Goal: Task Accomplishment & Management: Use online tool/utility

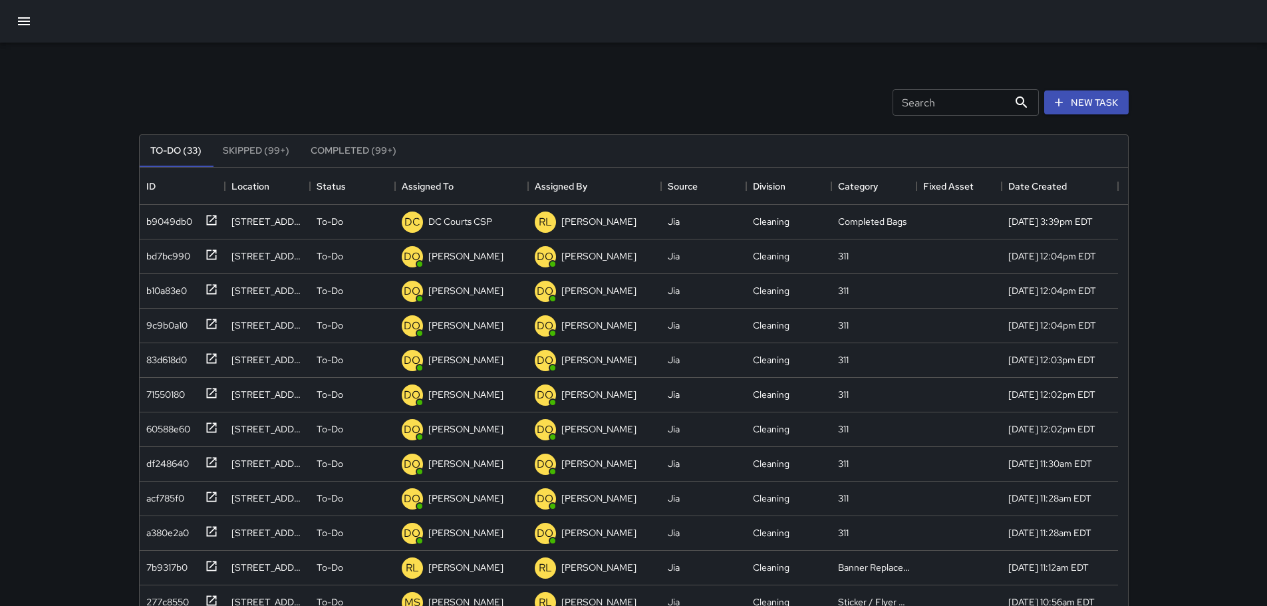
scroll to position [11, 11]
click at [27, 16] on icon "button" at bounding box center [24, 21] width 16 height 16
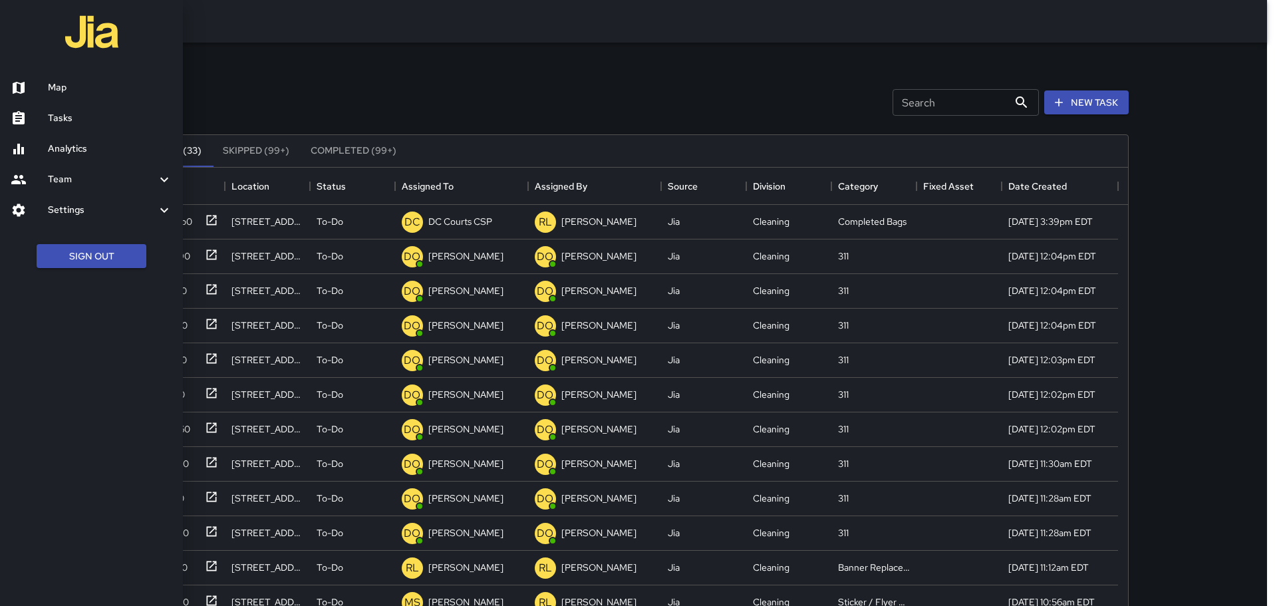
click at [61, 147] on h6 "Analytics" at bounding box center [110, 149] width 124 height 15
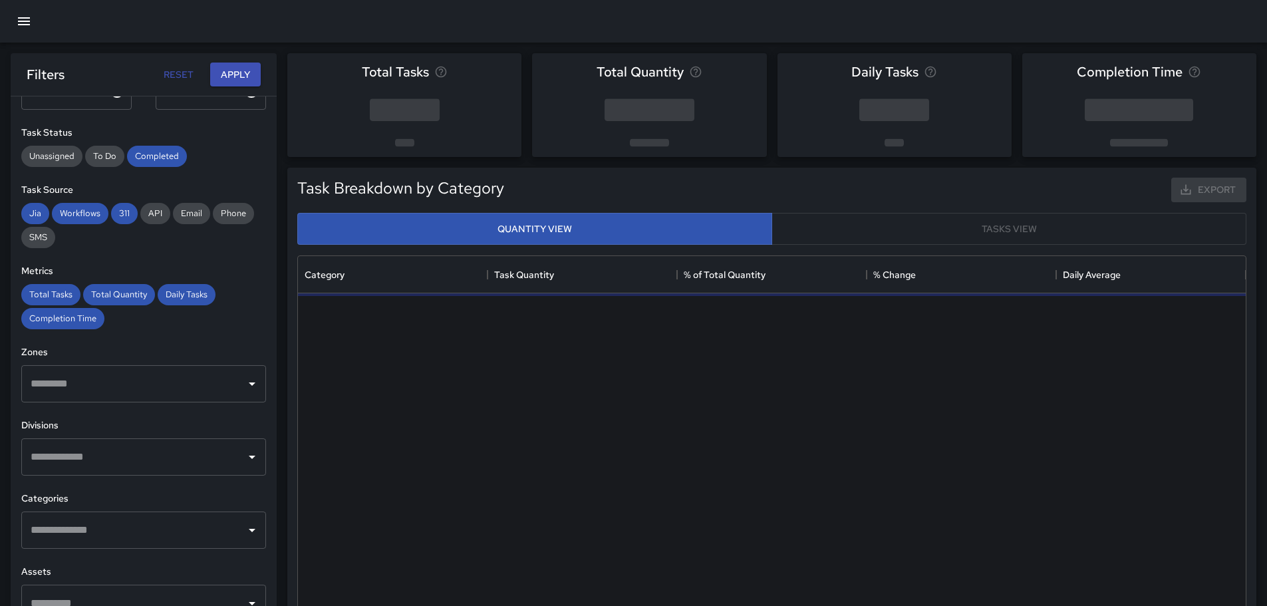
scroll to position [247, 0]
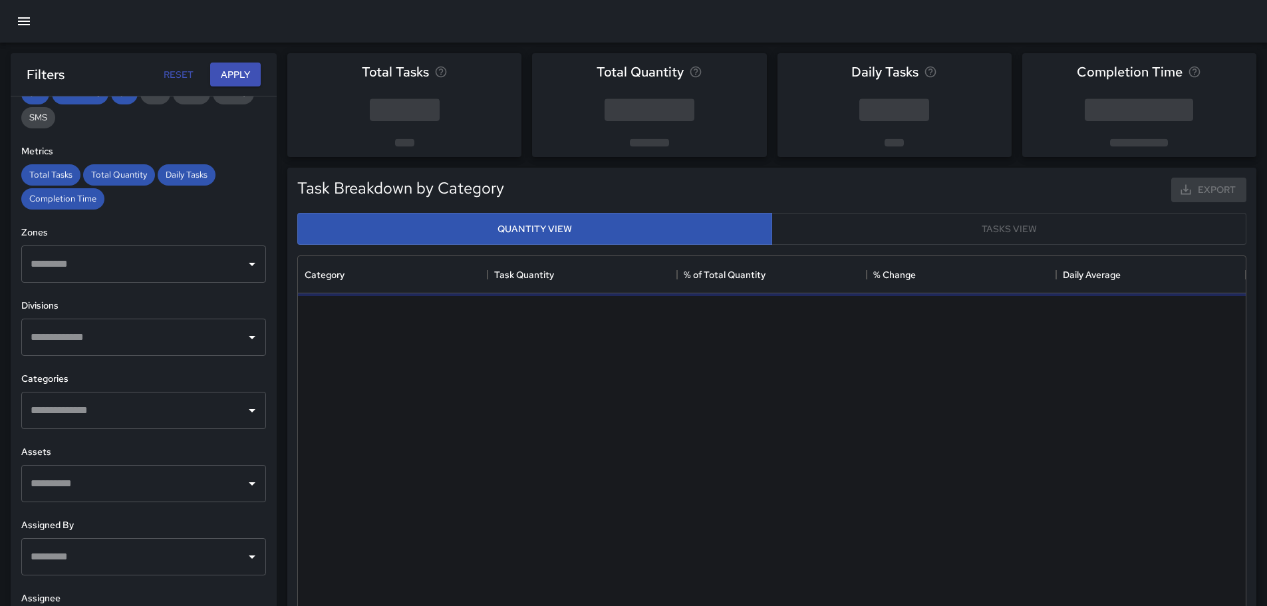
click at [90, 415] on input "text" at bounding box center [133, 410] width 213 height 25
click at [75, 410] on input "text" at bounding box center [133, 410] width 213 height 25
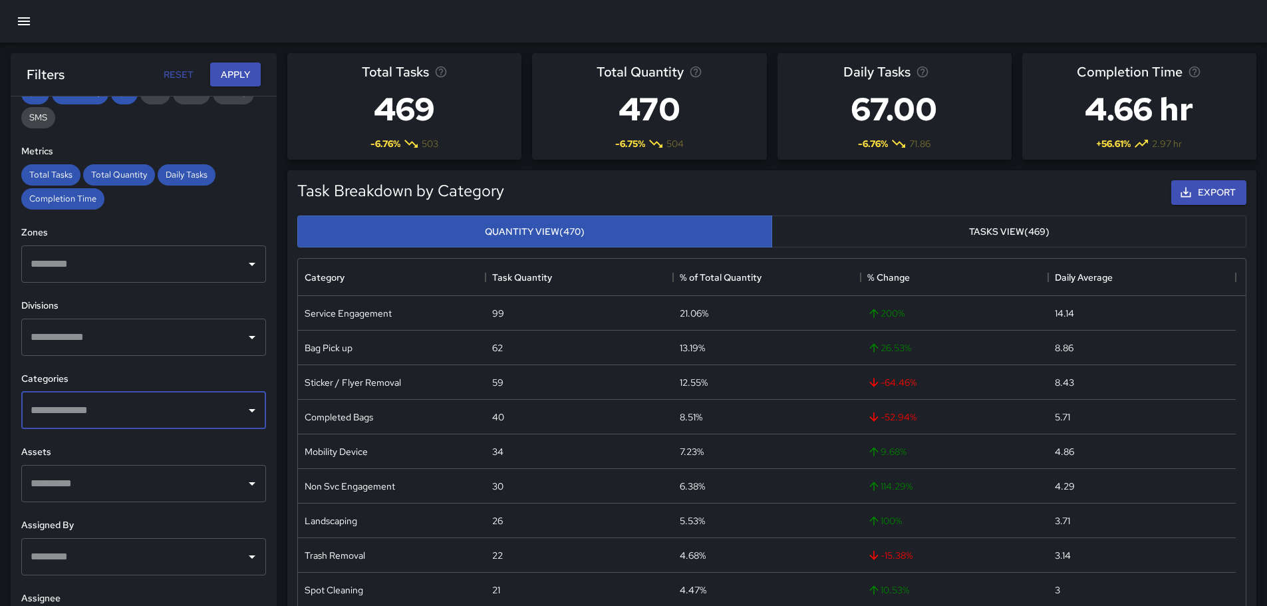
click at [193, 416] on input "text" at bounding box center [133, 410] width 213 height 25
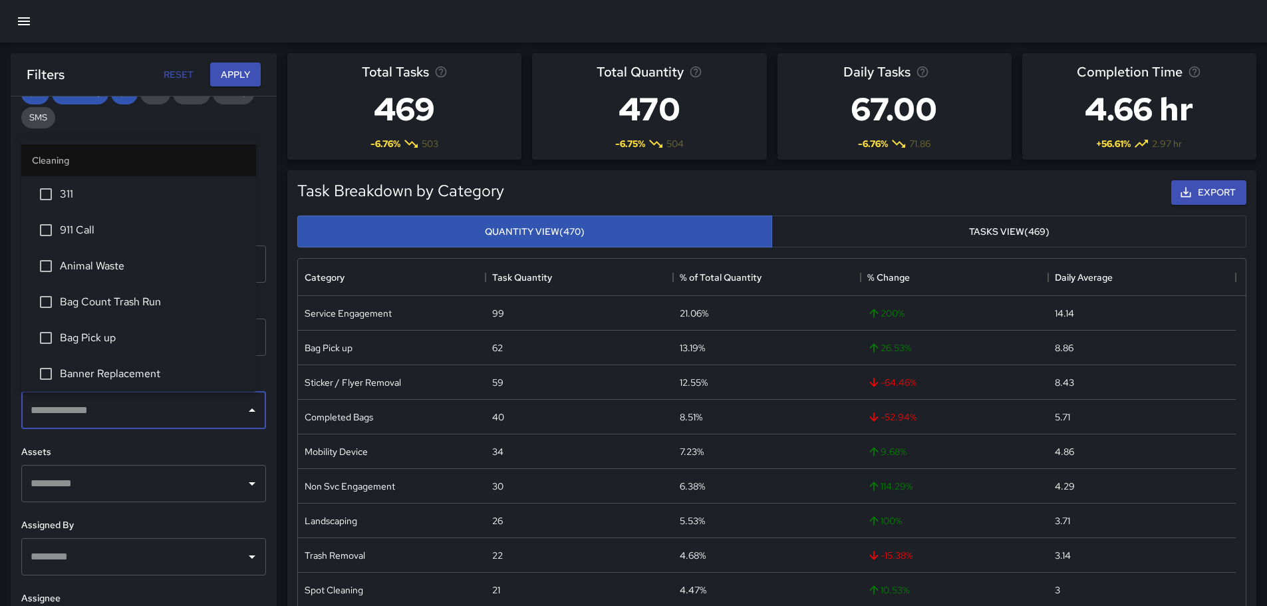
click at [86, 189] on span "311" at bounding box center [153, 194] width 186 height 16
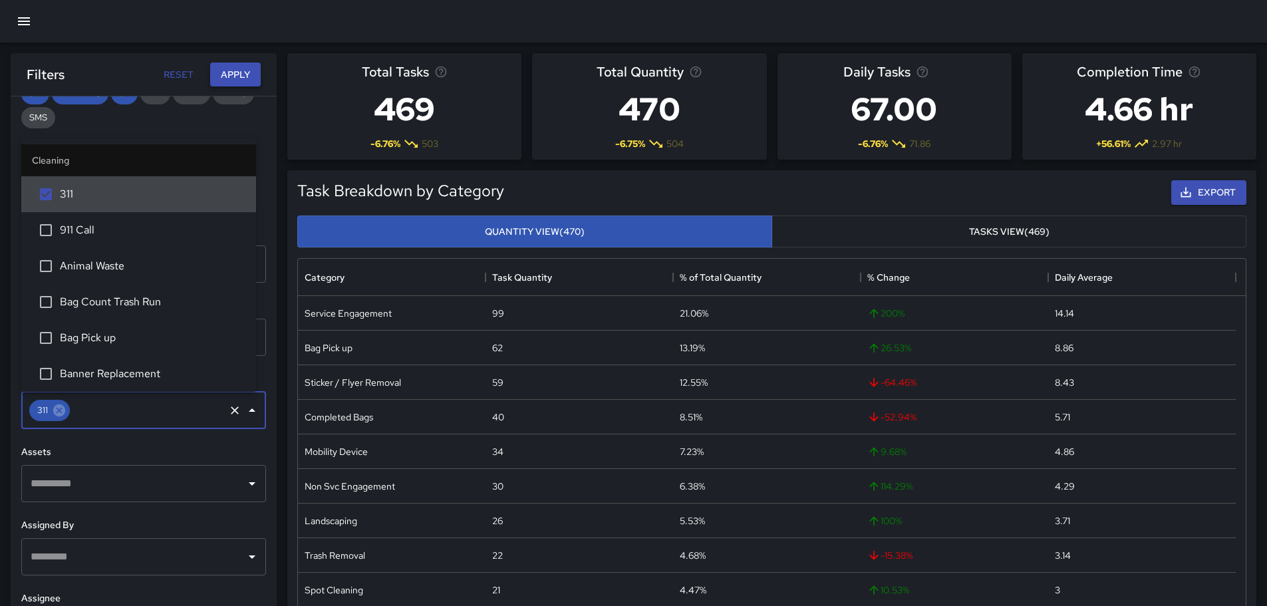
click at [226, 76] on button "Apply" at bounding box center [235, 75] width 51 height 25
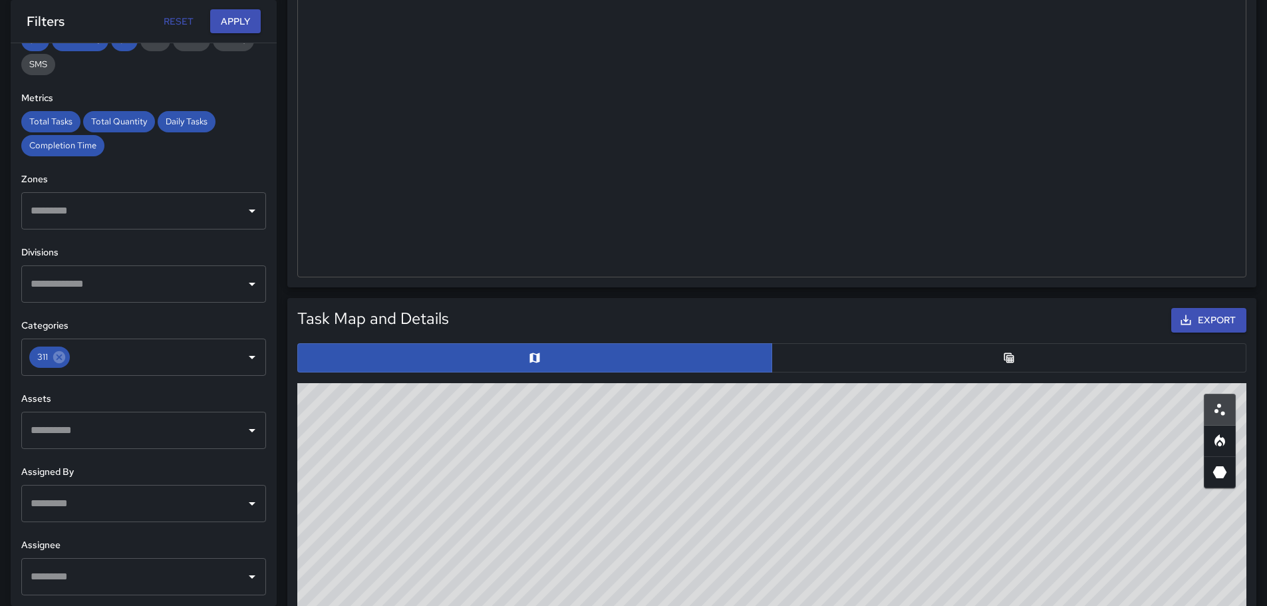
scroll to position [399, 0]
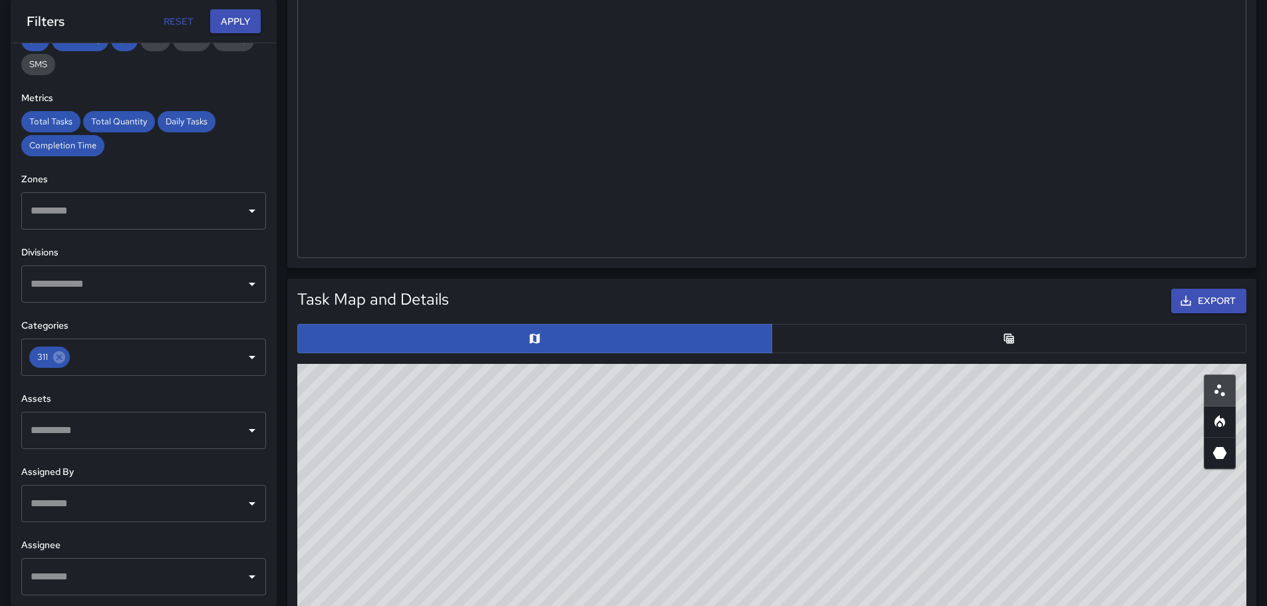
click at [828, 356] on div at bounding box center [771, 338] width 959 height 40
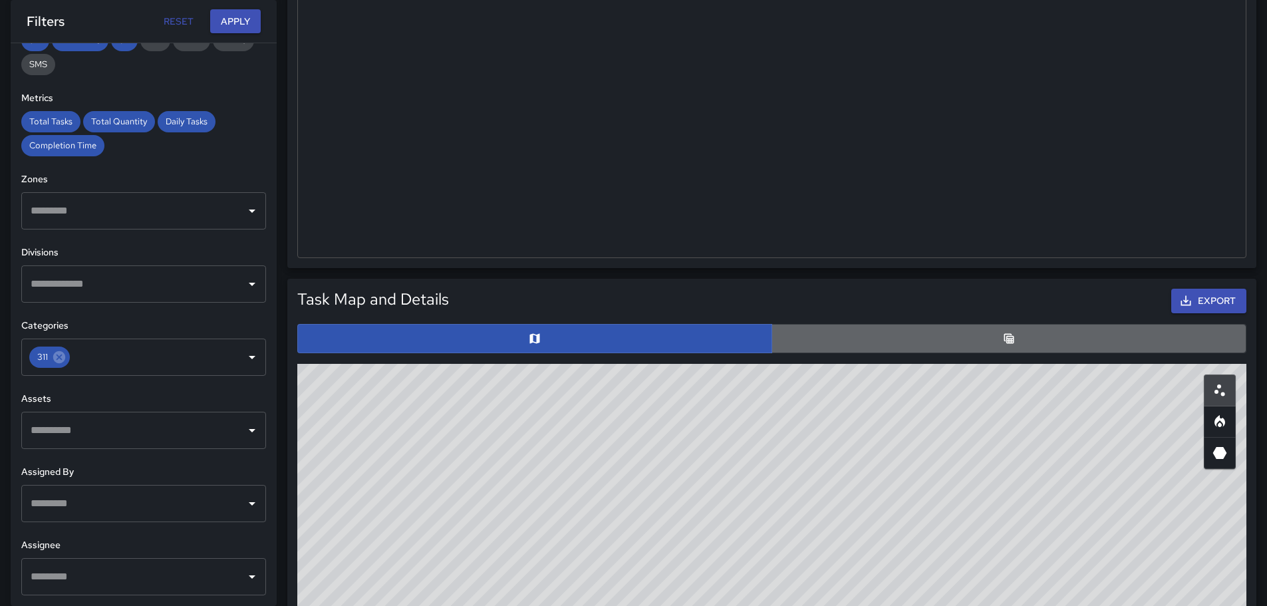
drag, startPoint x: 822, startPoint y: 343, endPoint x: 777, endPoint y: 330, distance: 47.1
click at [820, 342] on button "button" at bounding box center [1008, 338] width 475 height 29
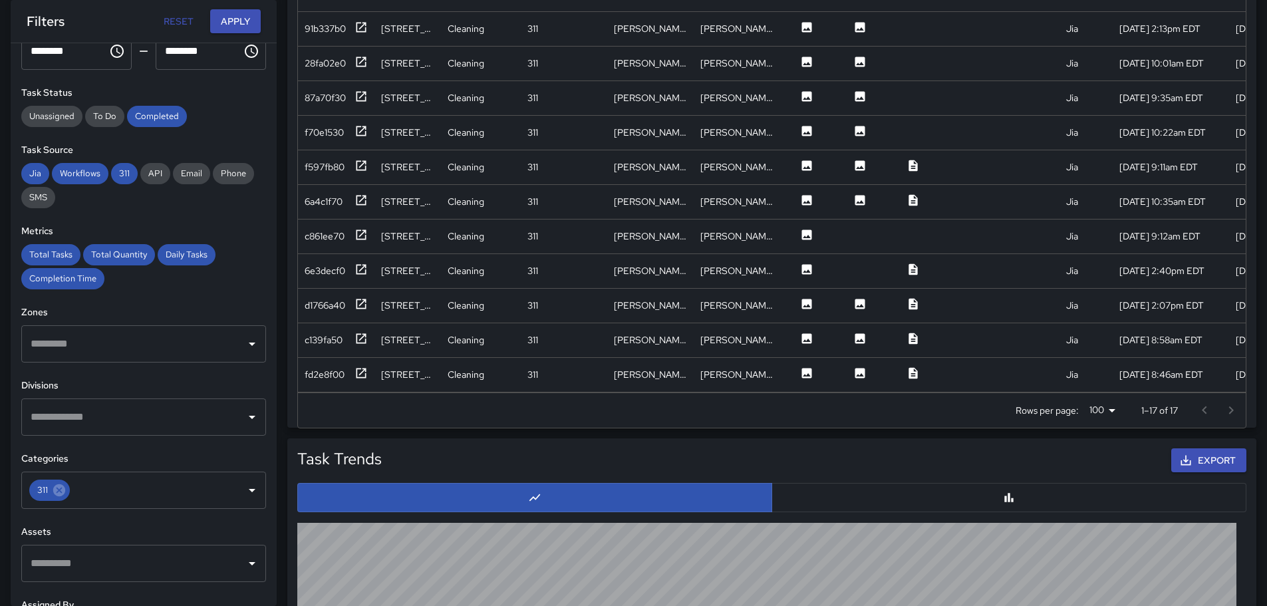
scroll to position [864, 0]
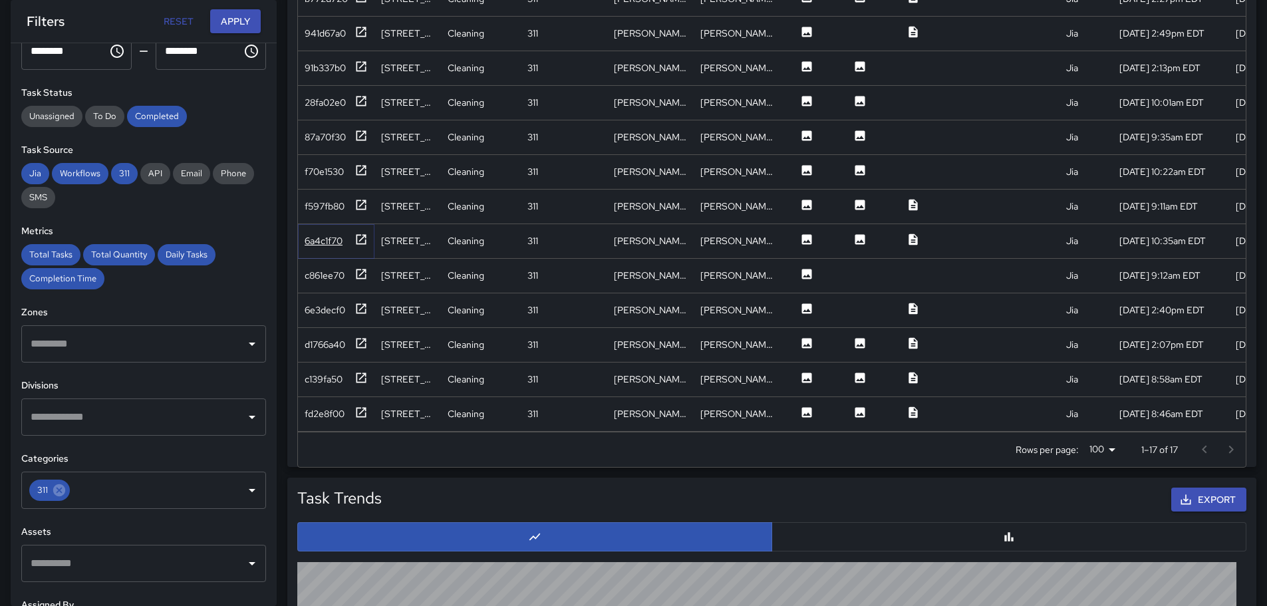
click at [330, 234] on div "6a4c1f70" at bounding box center [324, 240] width 38 height 13
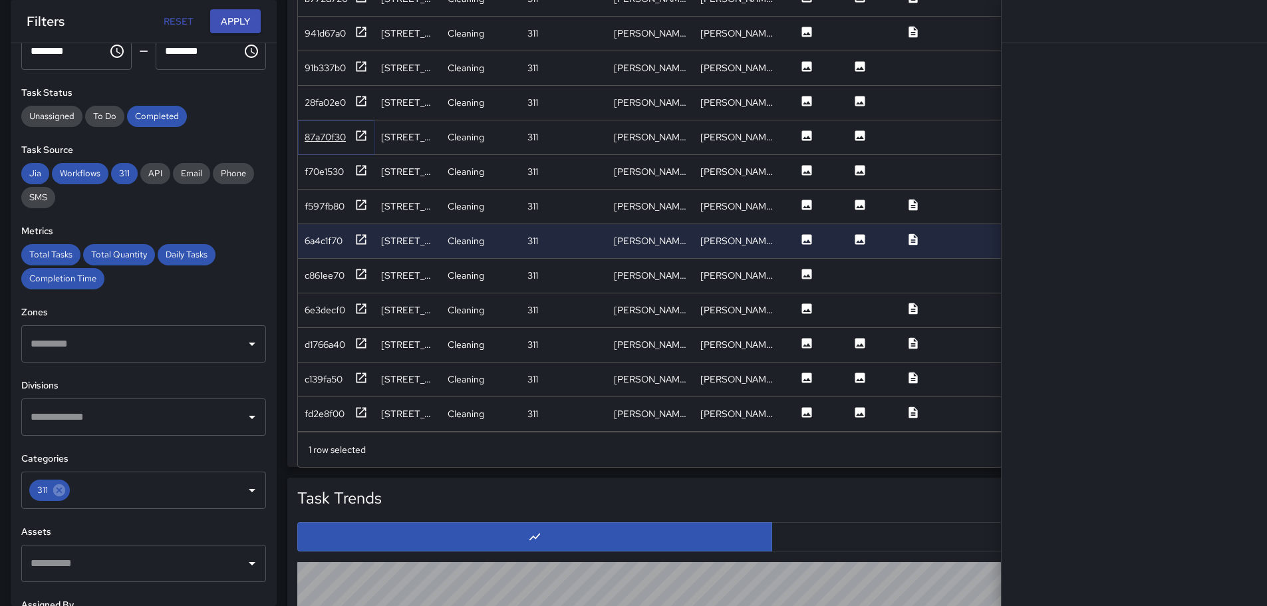
click at [326, 130] on div "87a70f30" at bounding box center [325, 136] width 41 height 13
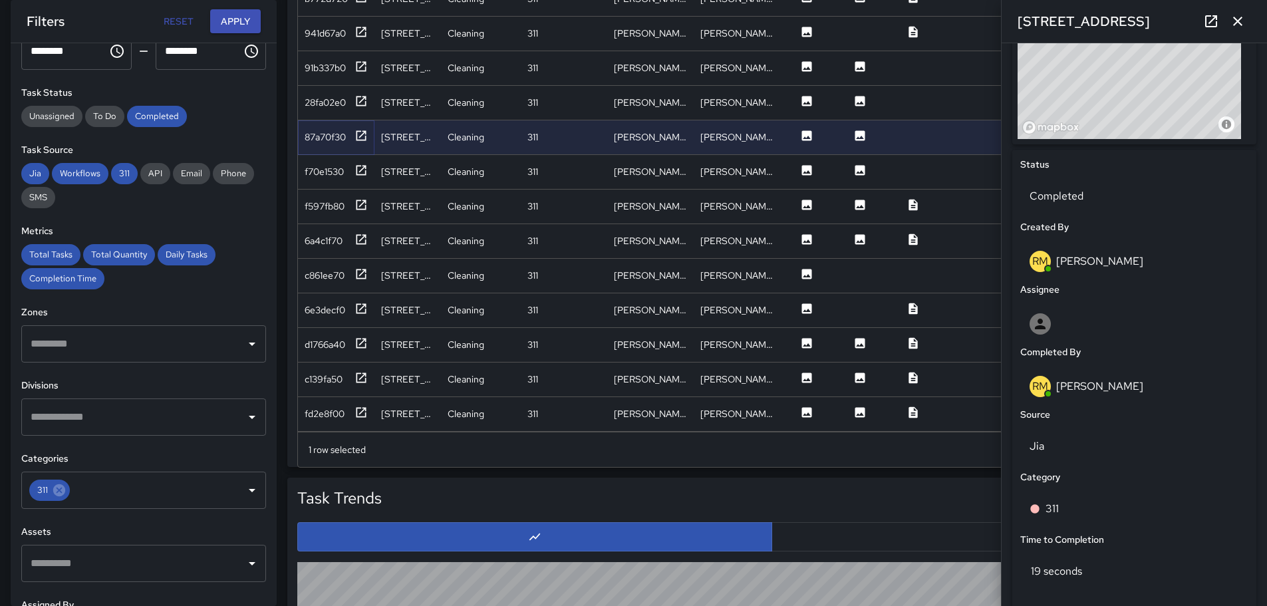
scroll to position [727, 0]
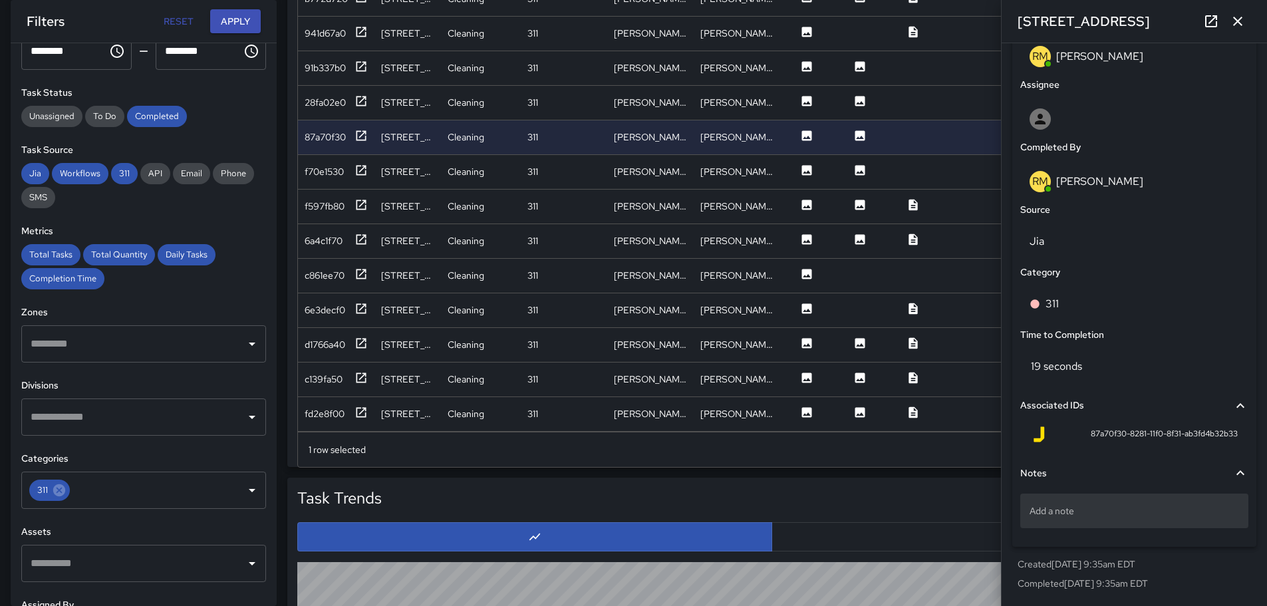
drag, startPoint x: 1114, startPoint y: 534, endPoint x: 1112, endPoint y: 526, distance: 8.2
click at [1114, 531] on div "Add a note" at bounding box center [1134, 513] width 228 height 51
click at [1110, 525] on div "Add a note" at bounding box center [1134, 510] width 228 height 35
type textarea "**********"
click at [1060, 541] on div "Notes Request #25-00546110-DO" at bounding box center [1133, 498] width 233 height 86
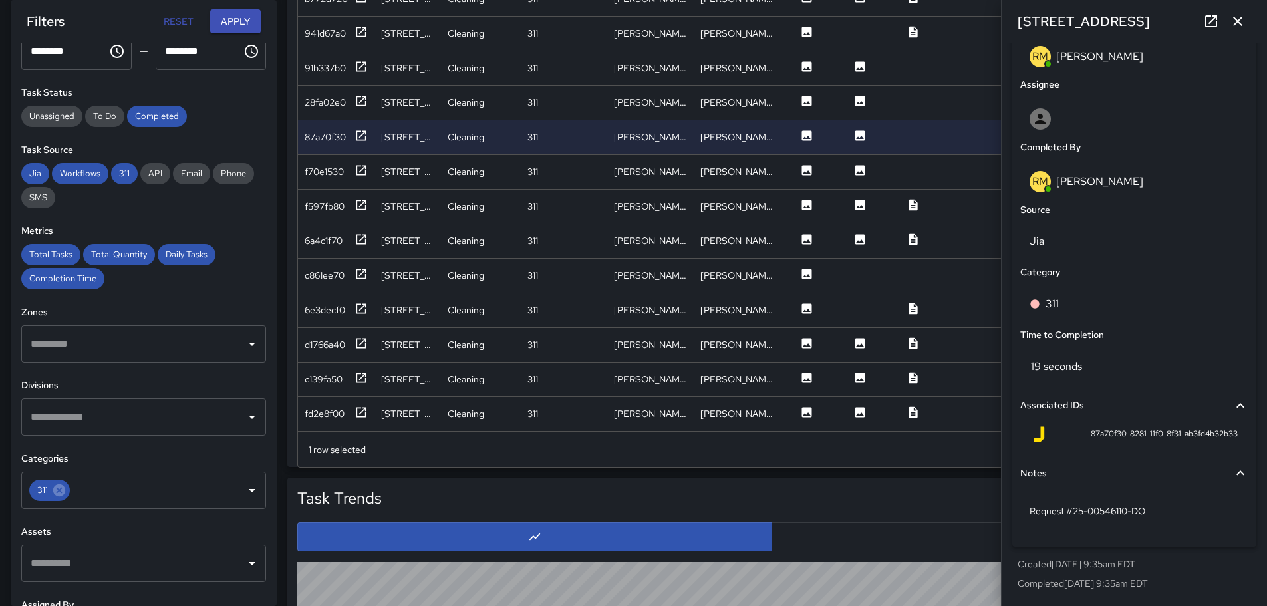
scroll to position [73, 0]
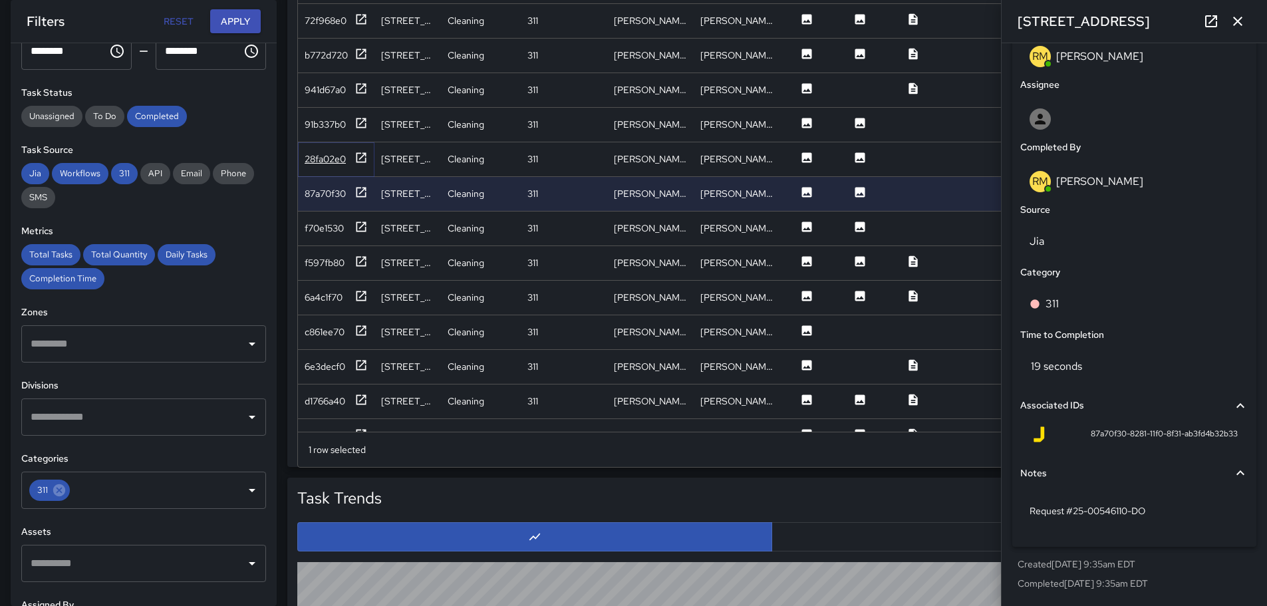
click at [326, 160] on div "28fa02e0" at bounding box center [325, 158] width 41 height 13
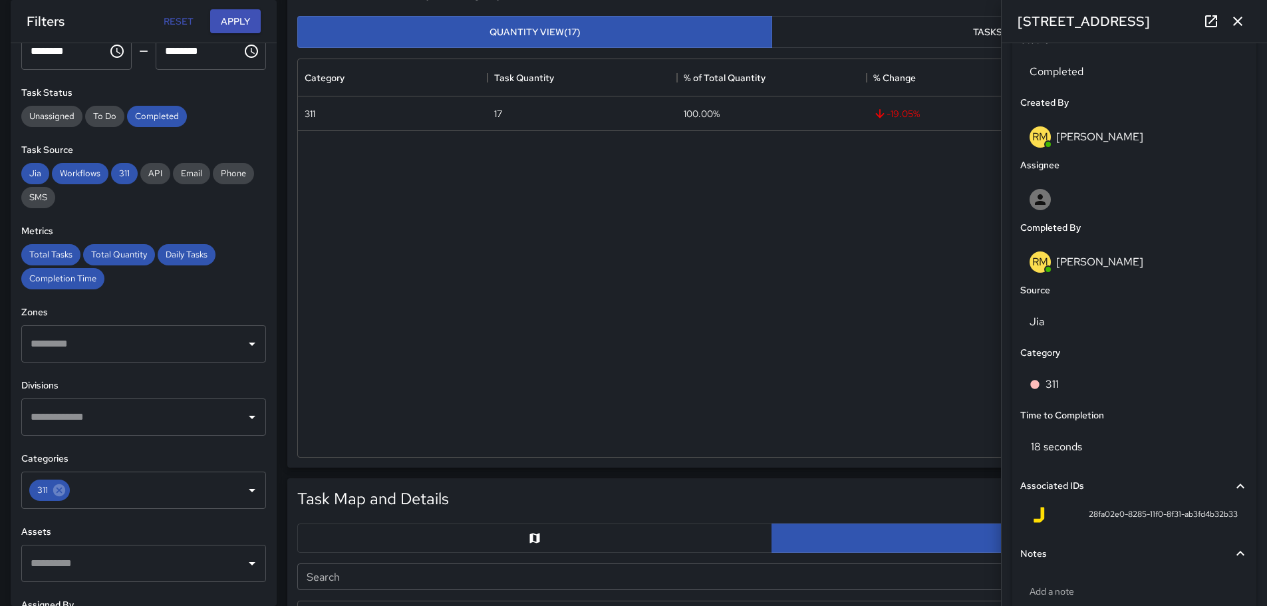
scroll to position [727, 0]
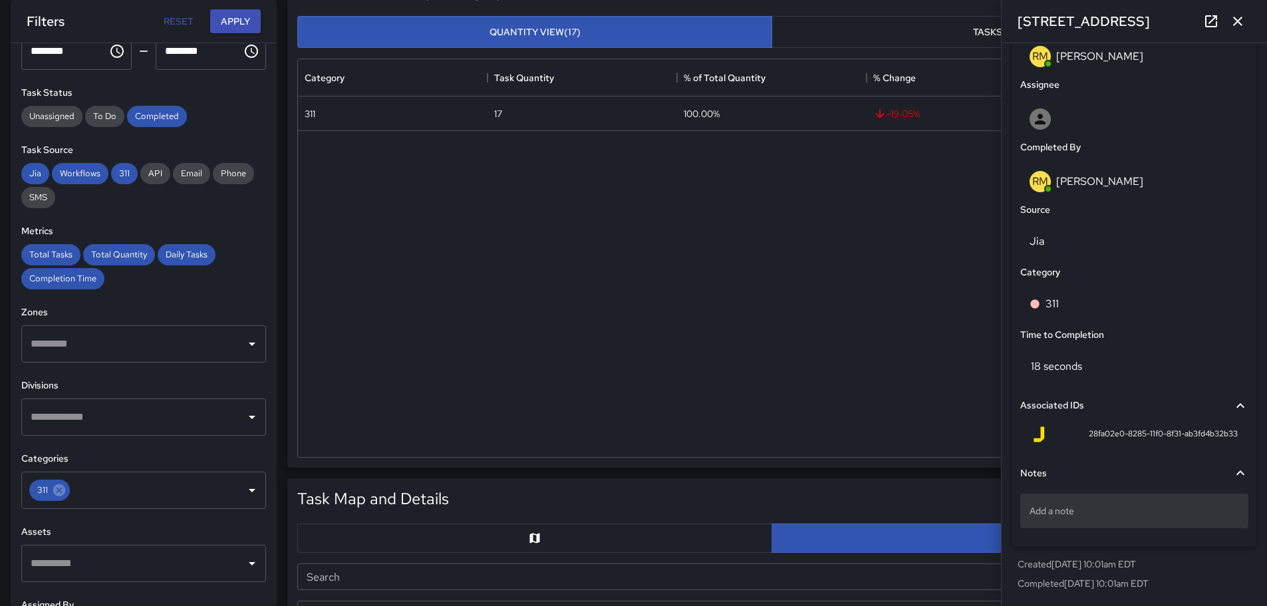
click at [1120, 521] on div "Add a note" at bounding box center [1134, 510] width 228 height 35
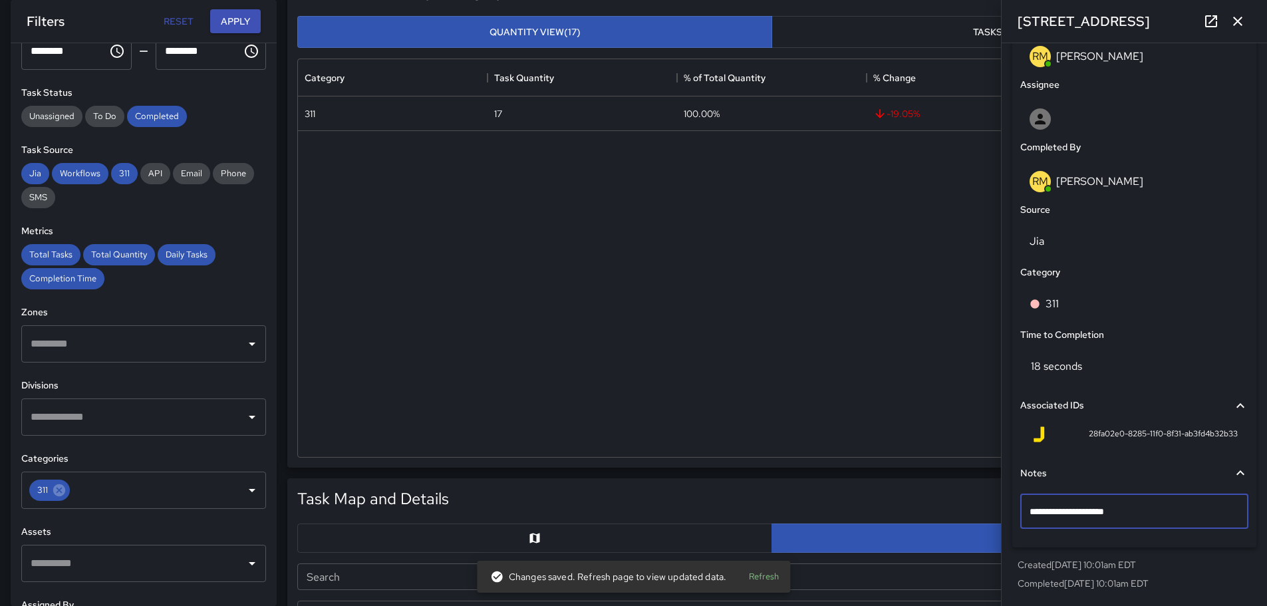
type textarea "**********"
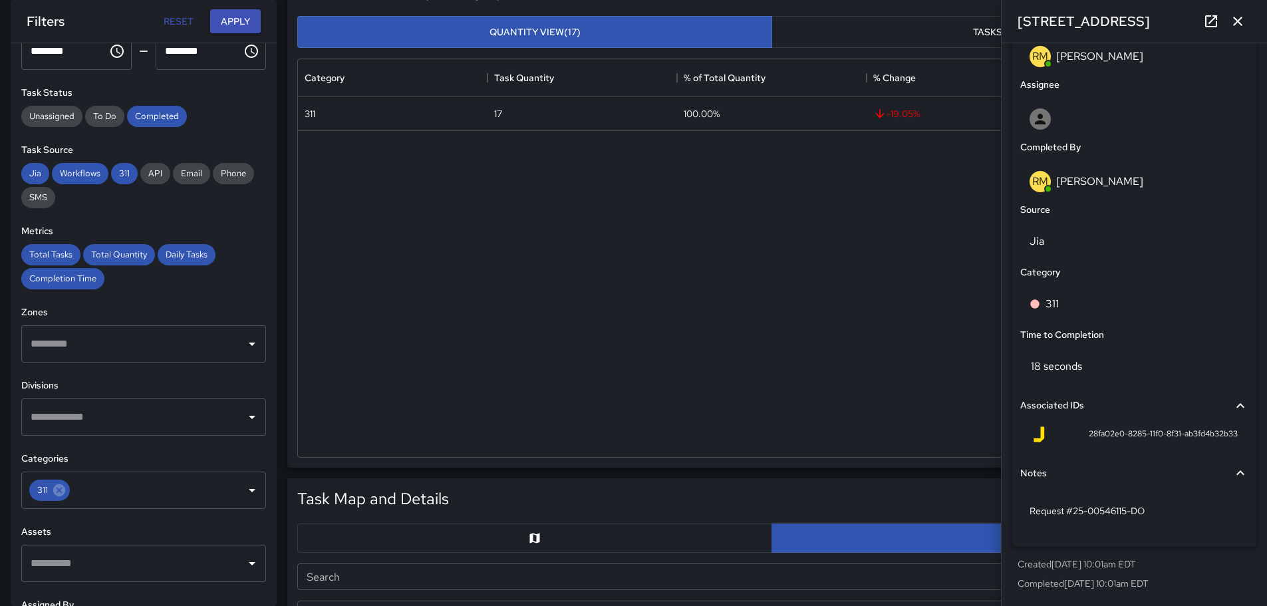
click at [1125, 543] on div "Status Completed Created By [PERSON_NAME] [PERSON_NAME] Assignee Completed By […" at bounding box center [1134, 246] width 244 height 602
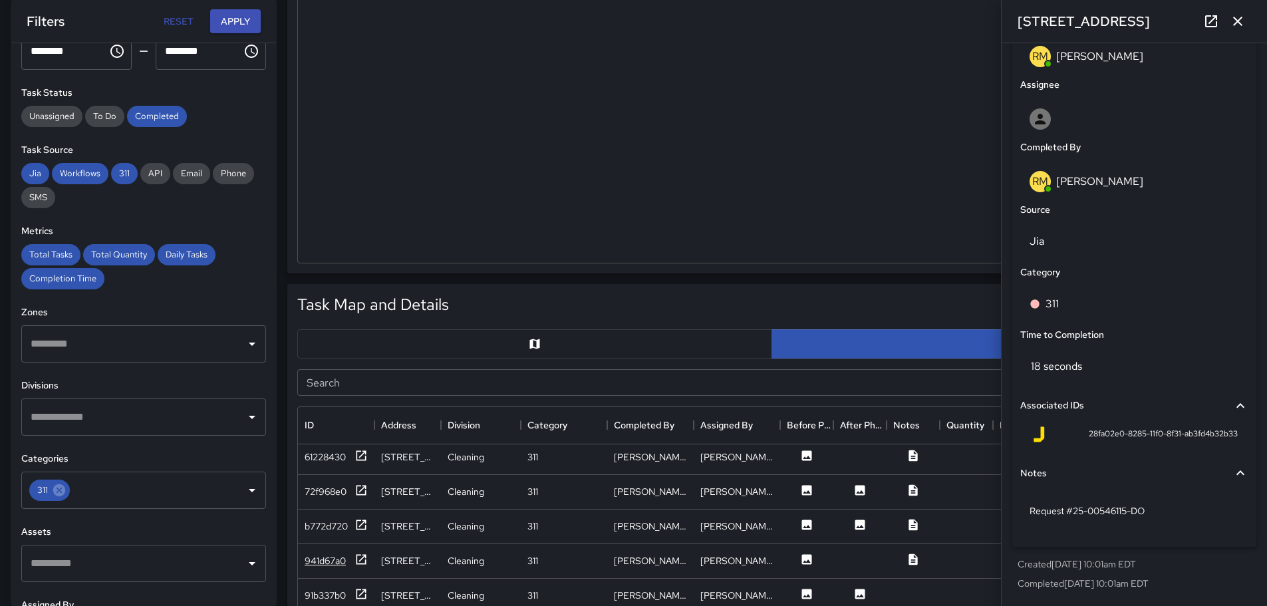
scroll to position [532, 0]
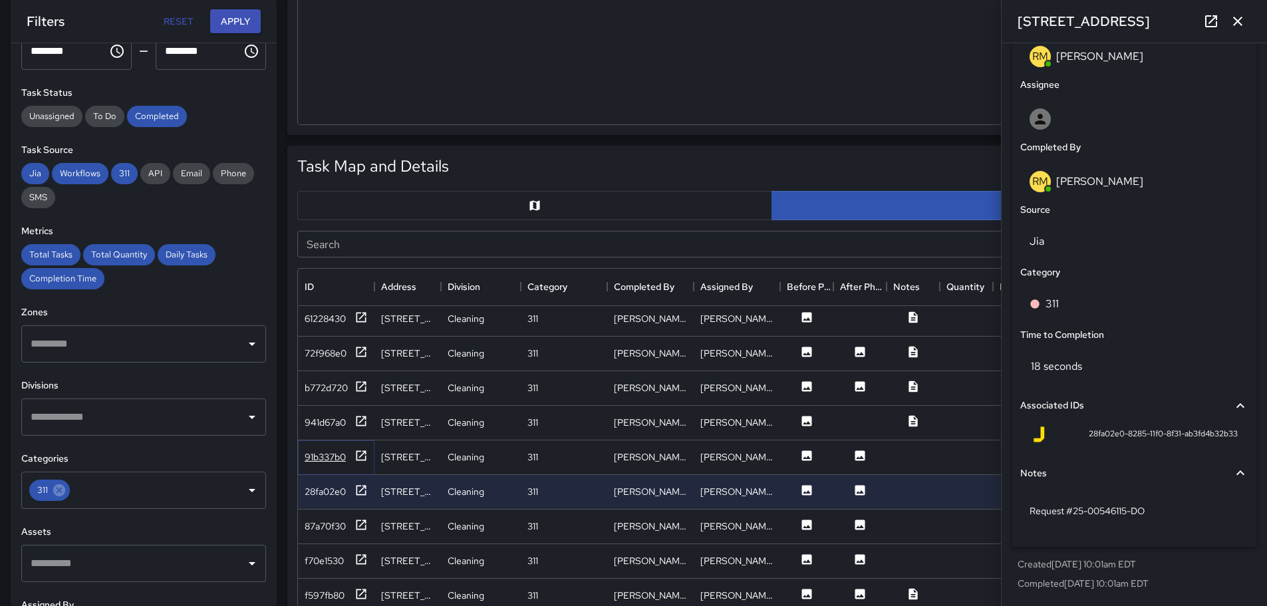
click at [324, 453] on div "91b337b0" at bounding box center [325, 456] width 41 height 13
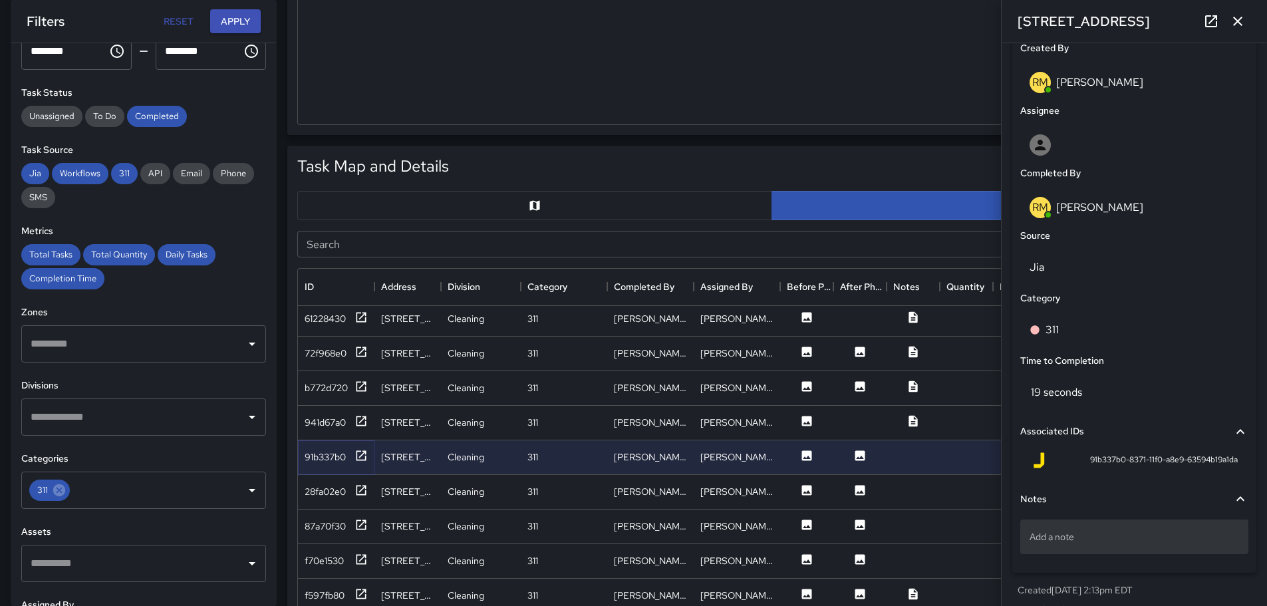
scroll to position [727, 0]
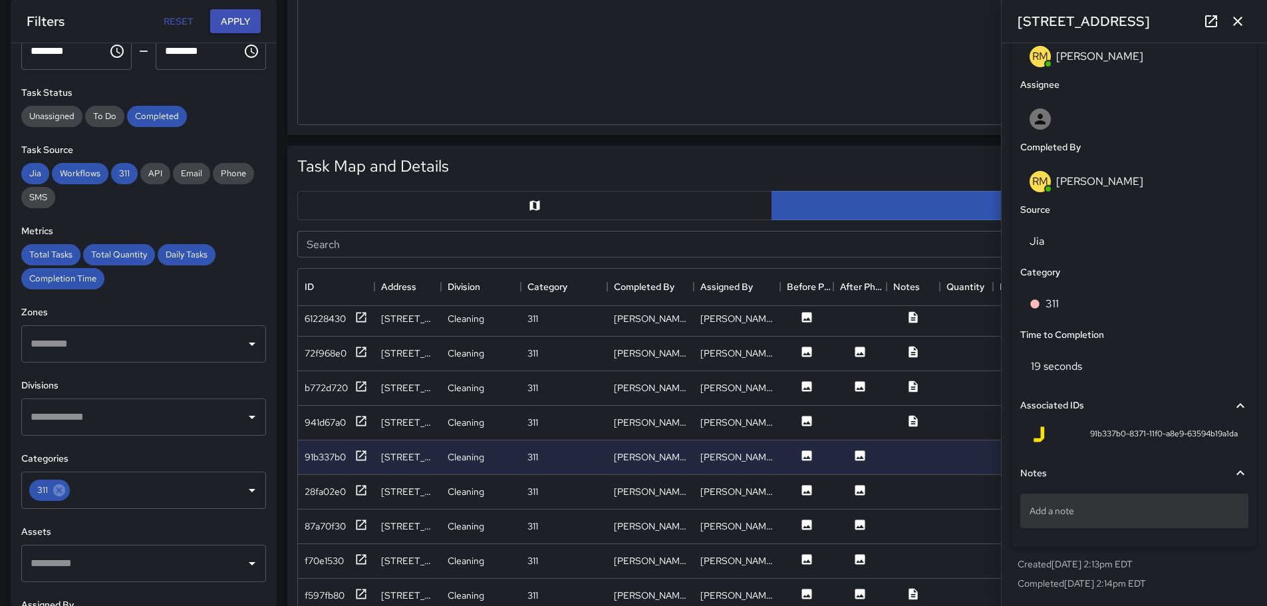
click at [1114, 516] on p "Add a note" at bounding box center [1133, 510] width 209 height 13
type textarea "**********"
click at [1107, 541] on div "**********" at bounding box center [1133, 498] width 233 height 87
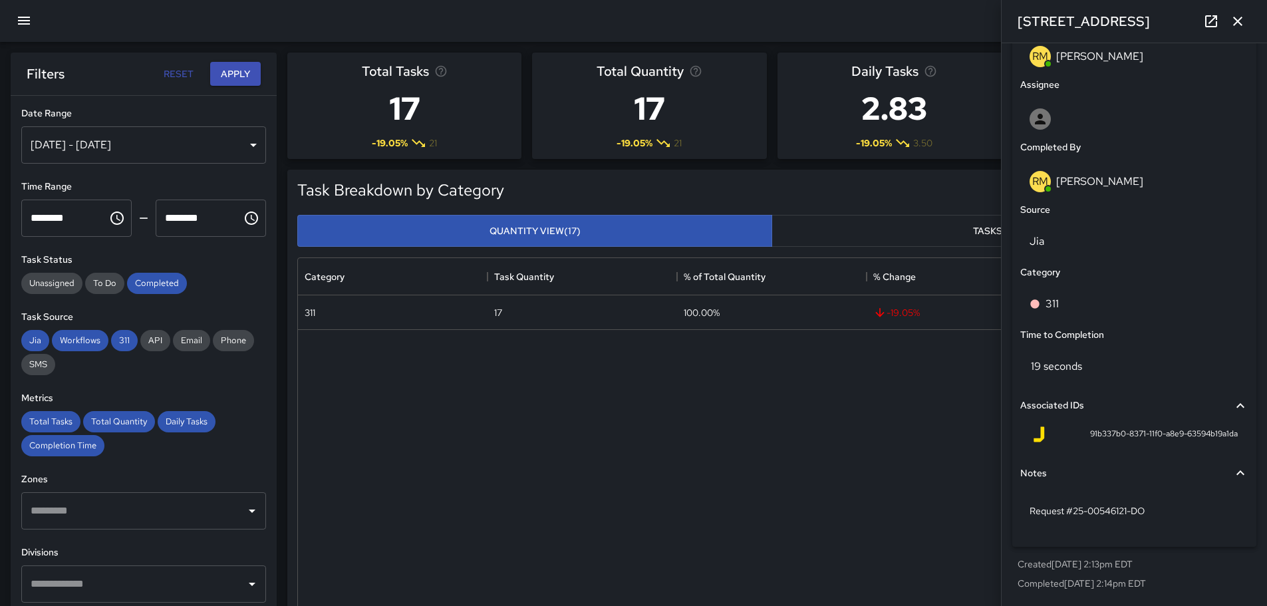
scroll to position [0, 0]
click at [21, 25] on icon "button" at bounding box center [24, 21] width 12 height 8
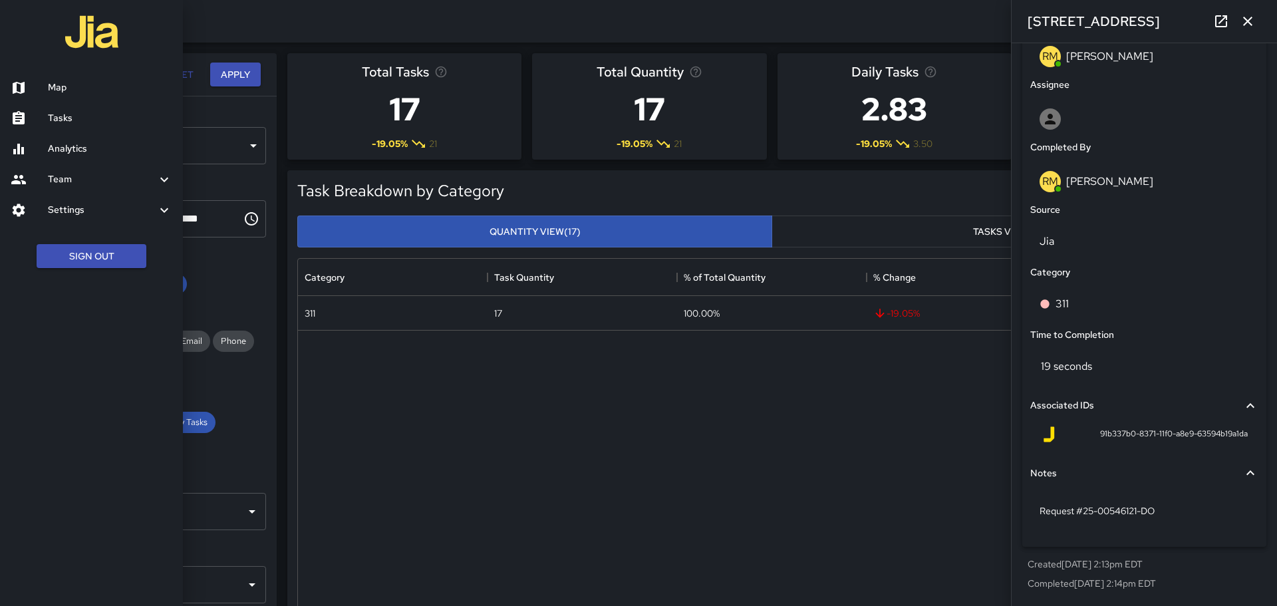
click at [76, 112] on h6 "Tasks" at bounding box center [110, 118] width 124 height 15
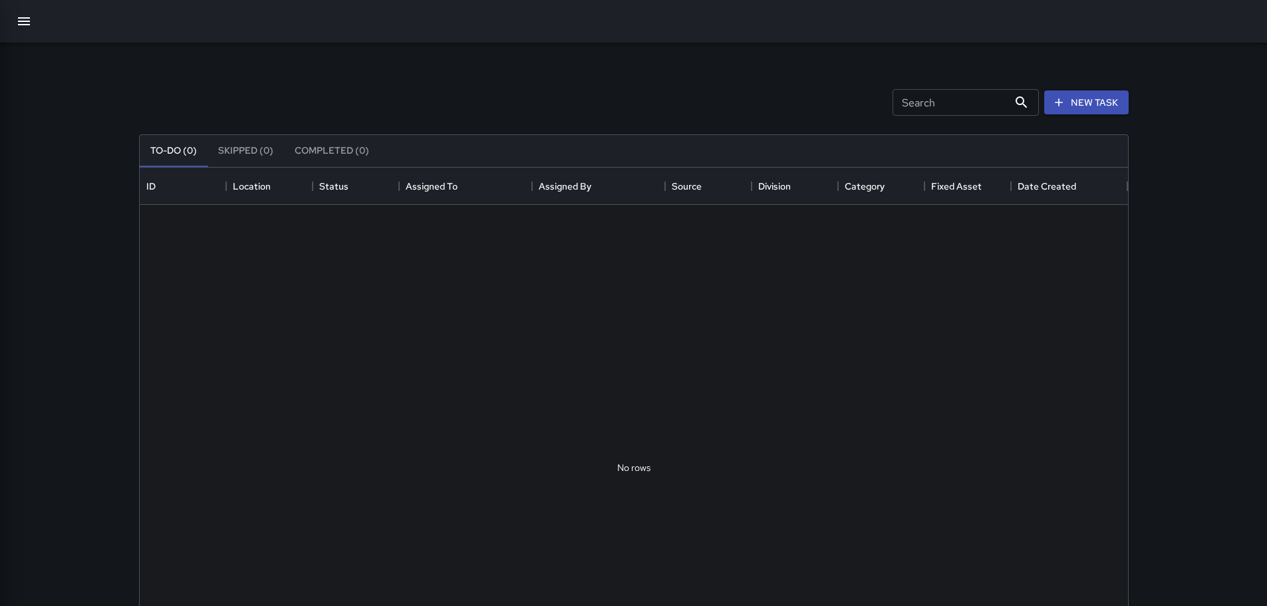
scroll to position [553, 978]
